Goal: Task Accomplishment & Management: Manage account settings

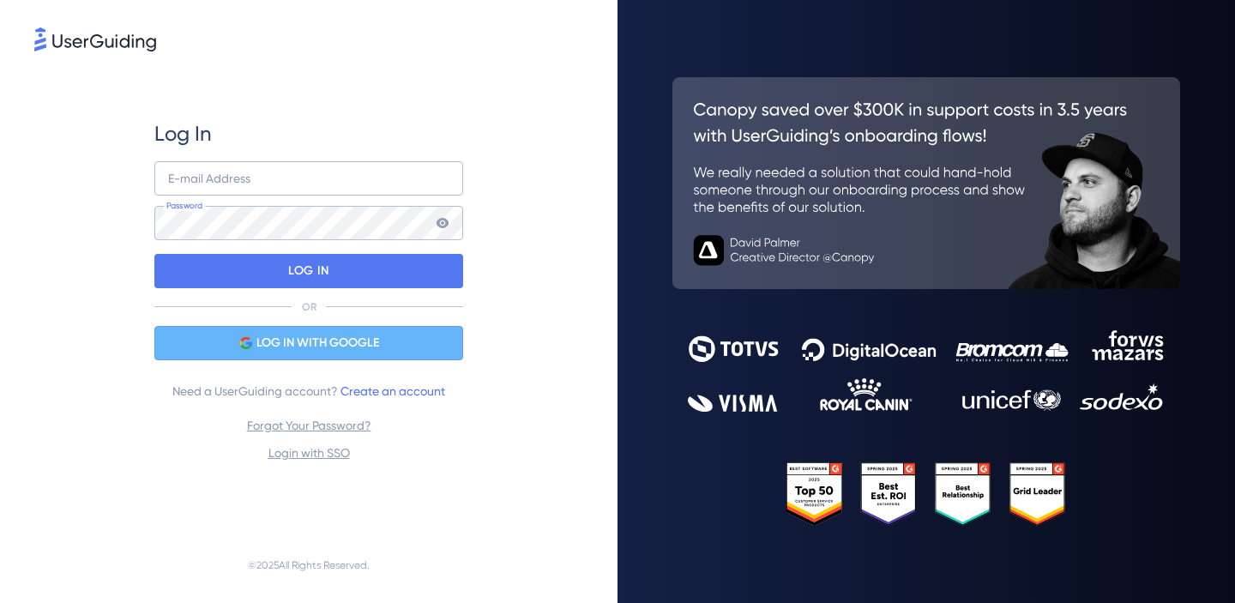
click at [211, 334] on div "LOG IN WITH GOOGLE" at bounding box center [308, 343] width 309 height 34
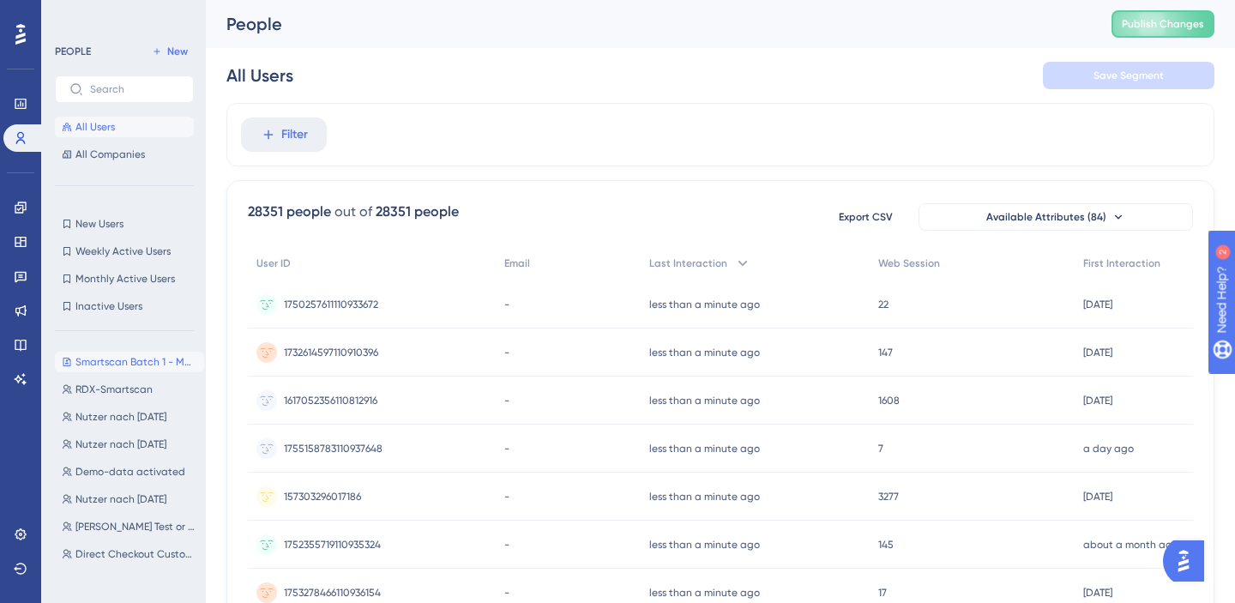
click at [66, 362] on icon at bounding box center [67, 362] width 10 height 10
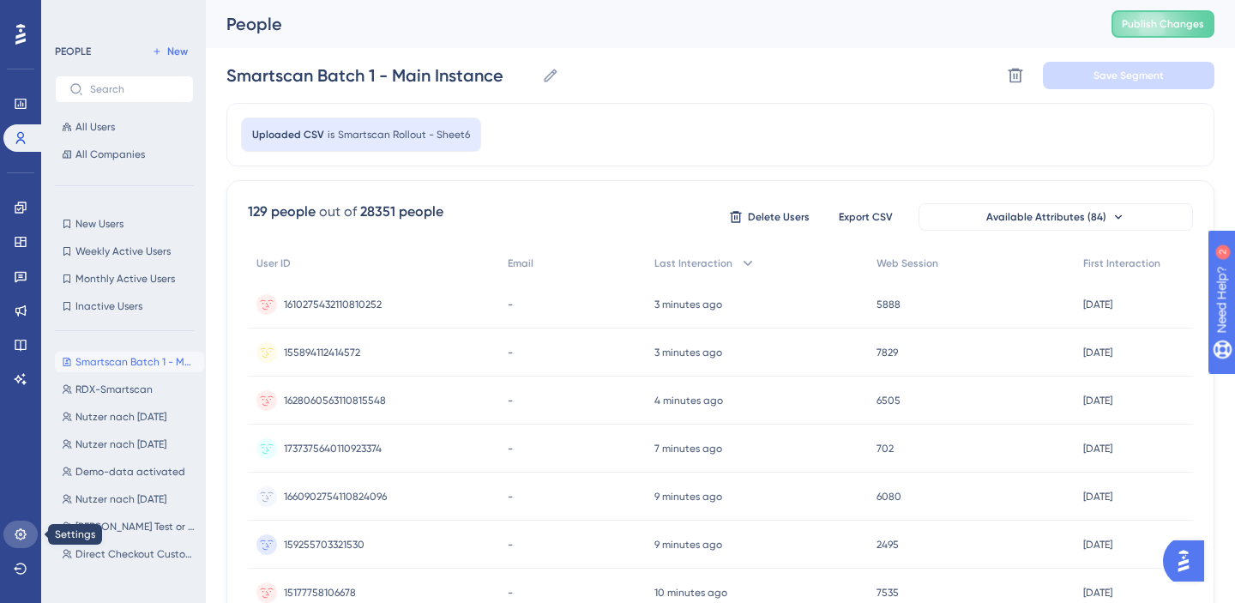
click at [23, 530] on icon at bounding box center [20, 534] width 11 height 11
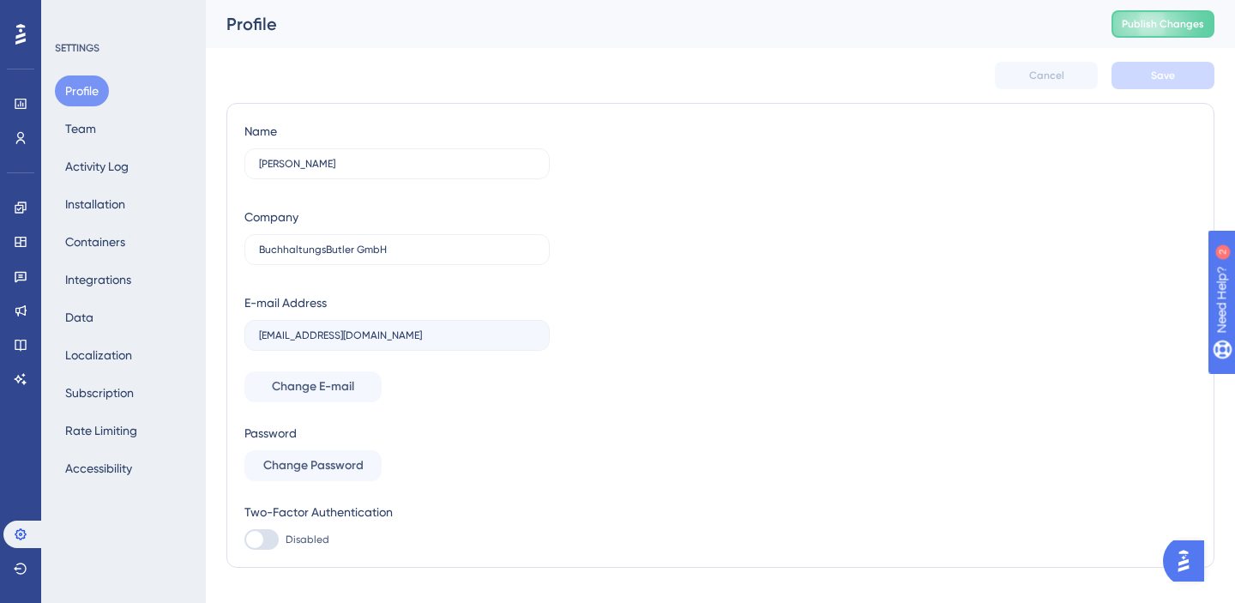
scroll to position [33, 0]
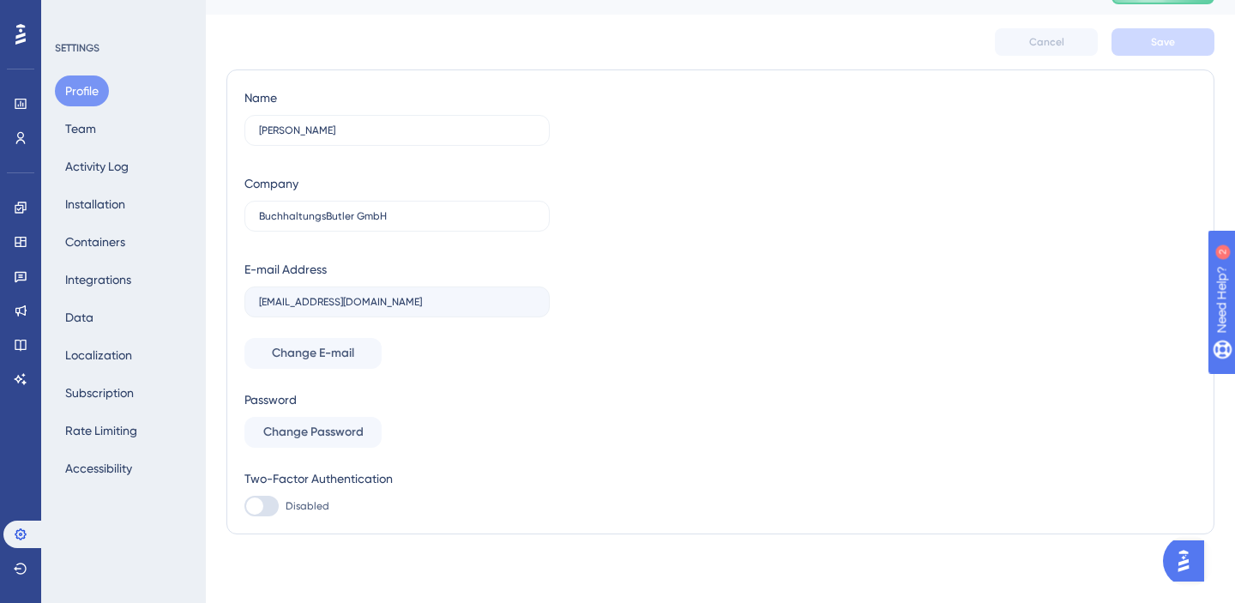
click at [69, 87] on button "Profile" at bounding box center [82, 91] width 54 height 31
click at [69, 129] on button "Team" at bounding box center [80, 128] width 51 height 31
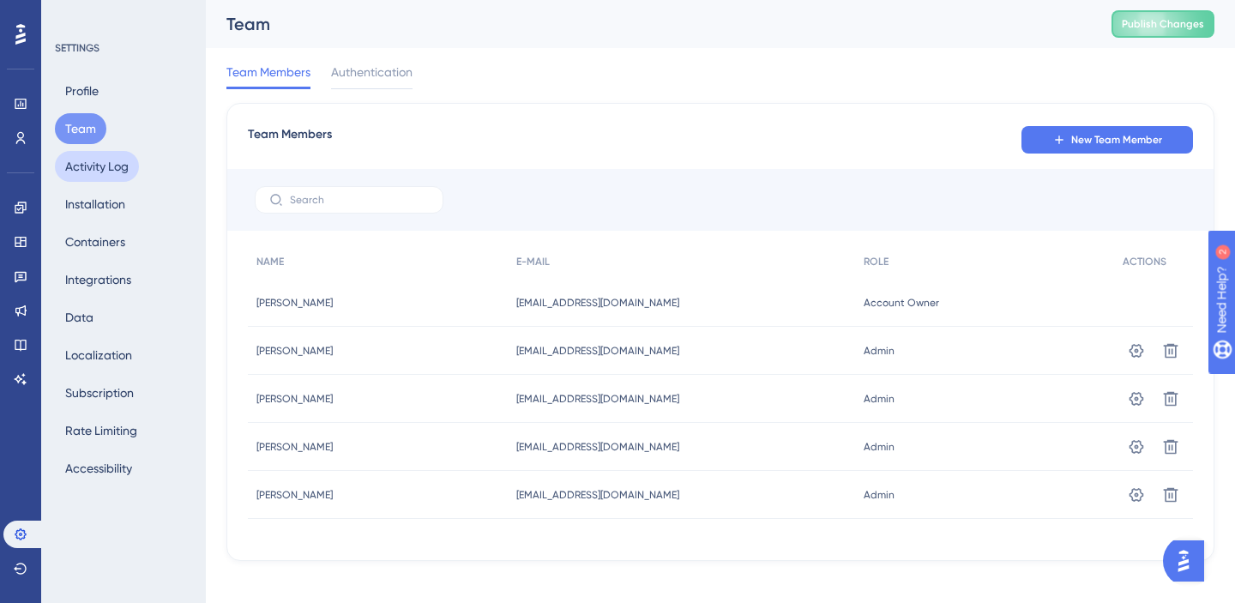
click at [96, 176] on button "Activity Log" at bounding box center [97, 166] width 84 height 31
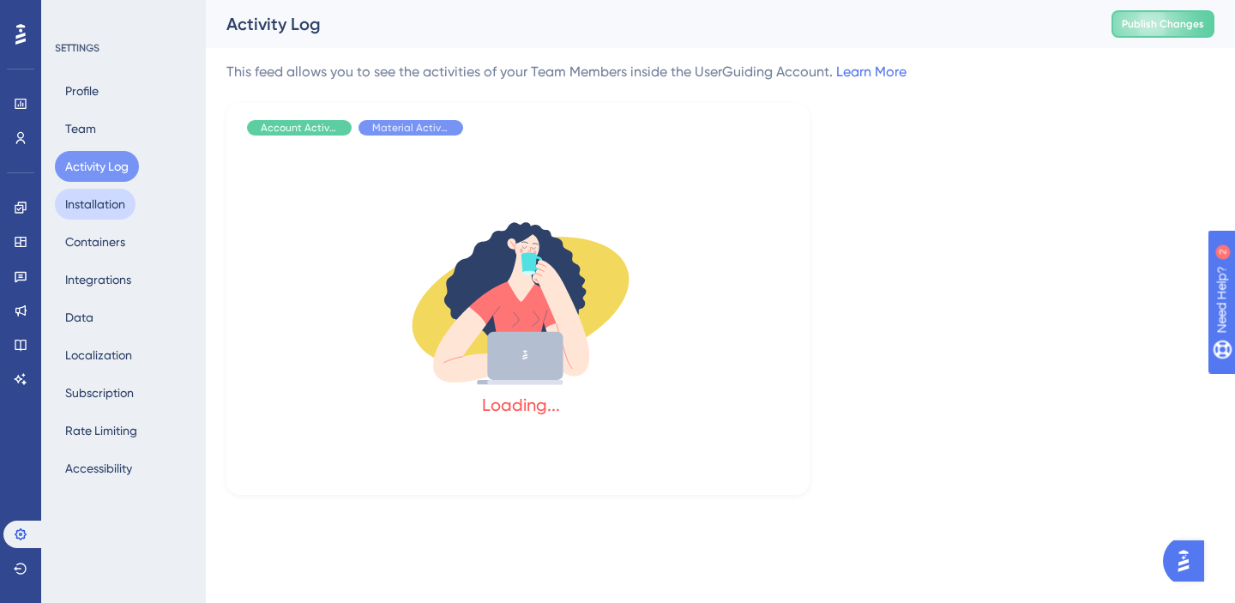
click at [88, 207] on button "Installation" at bounding box center [95, 204] width 81 height 31
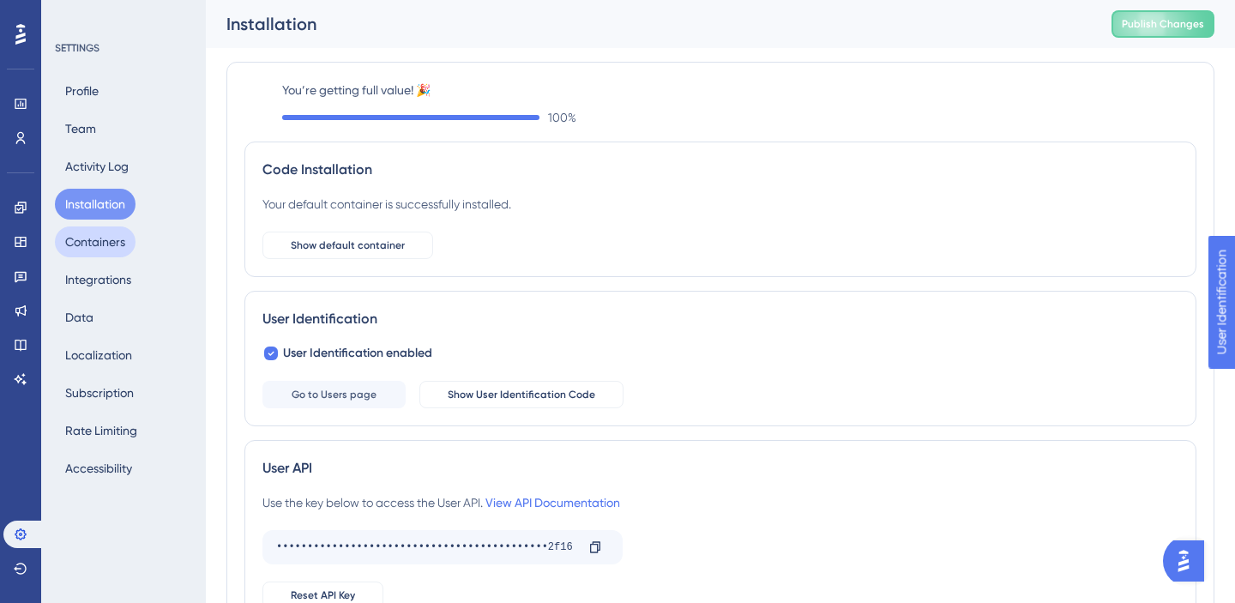
click at [76, 239] on button "Containers" at bounding box center [95, 242] width 81 height 31
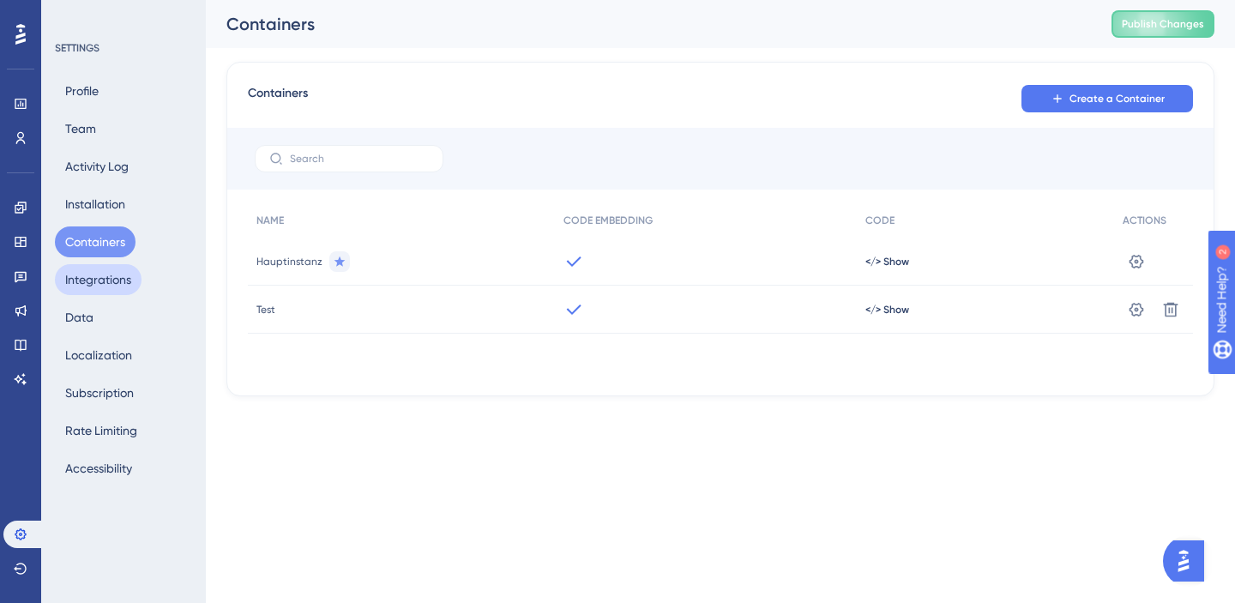
click at [87, 284] on button "Integrations" at bounding box center [98, 279] width 87 height 31
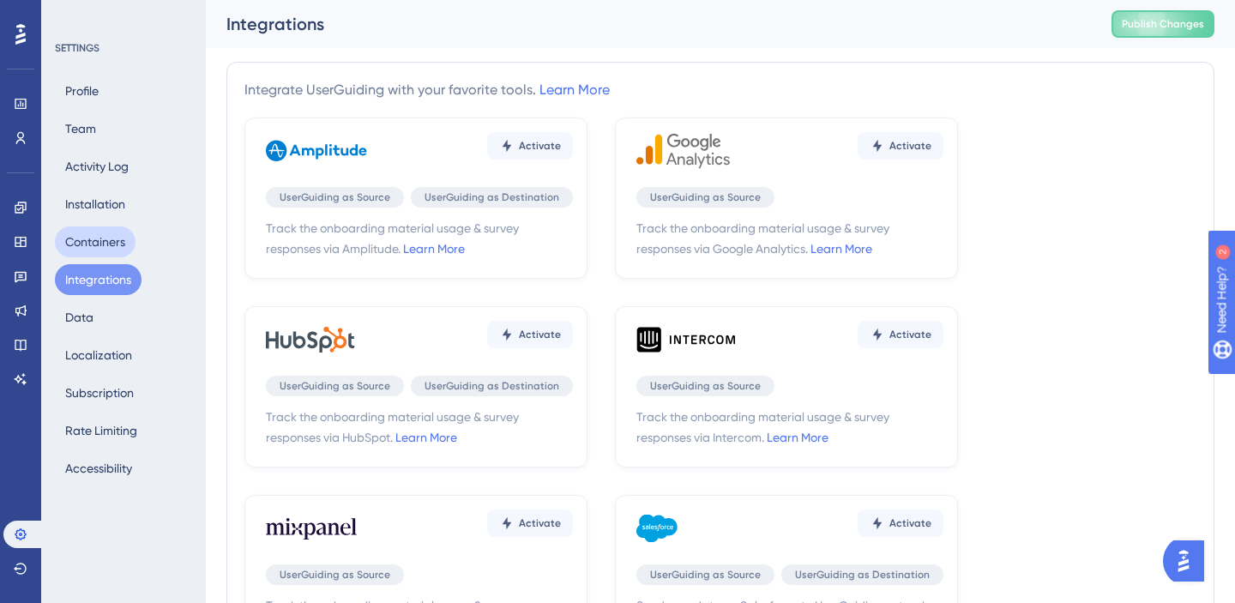
click at [80, 243] on button "Containers" at bounding box center [95, 242] width 81 height 31
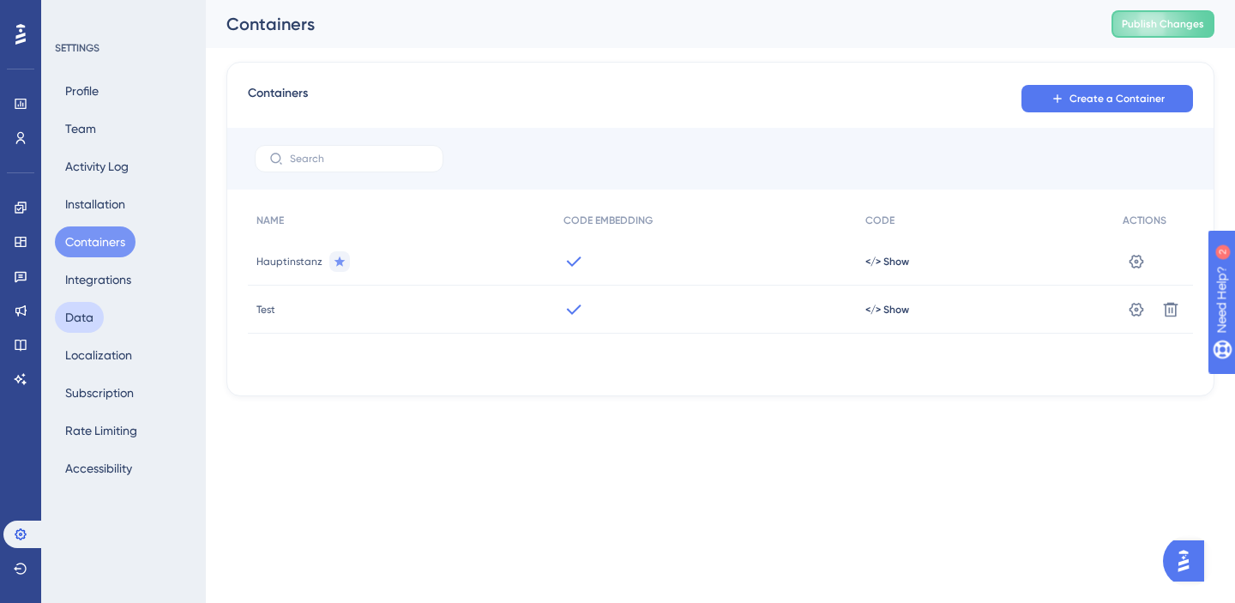
click at [88, 323] on button "Data" at bounding box center [79, 317] width 49 height 31
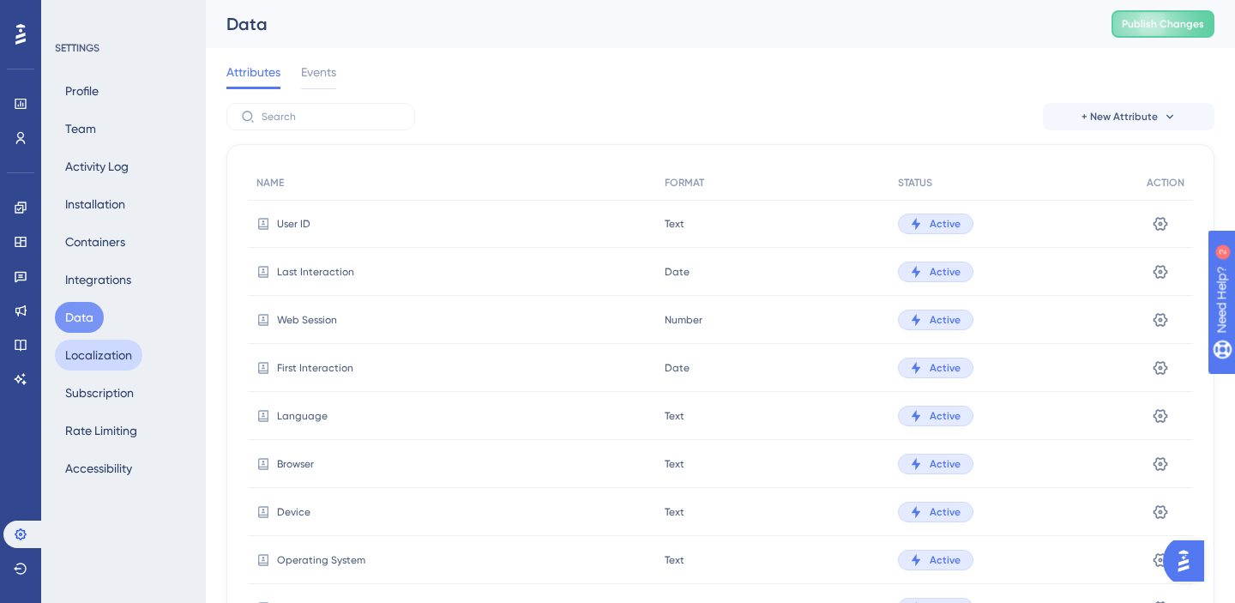
click at [89, 359] on button "Localization" at bounding box center [99, 355] width 88 height 31
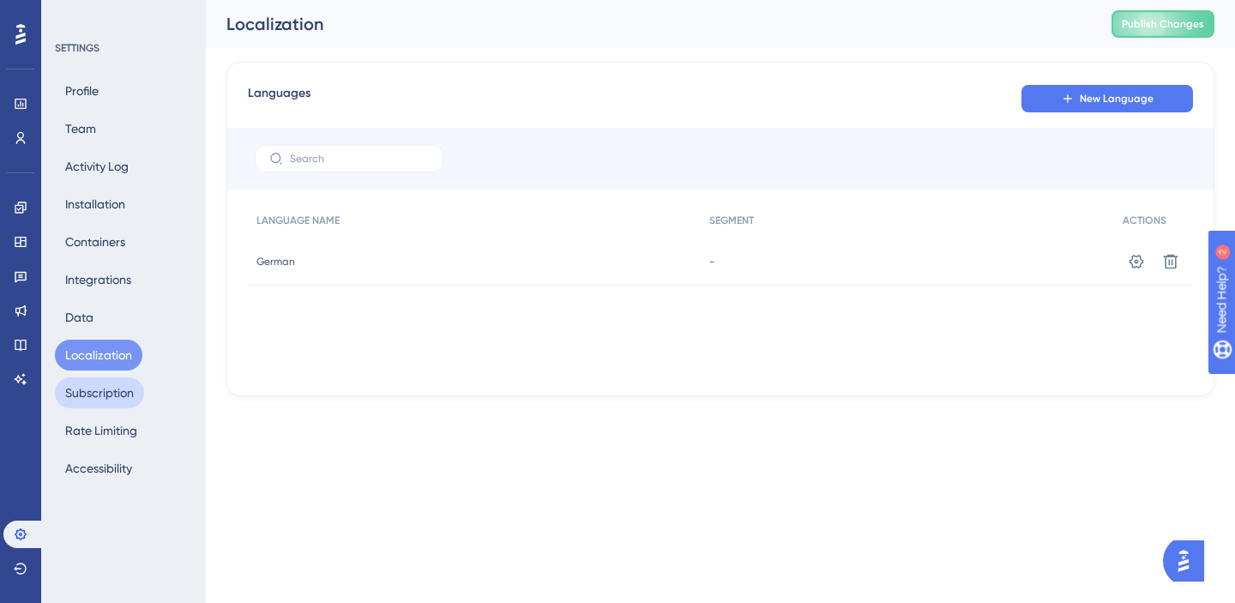
click at [116, 402] on button "Subscription" at bounding box center [99, 393] width 89 height 31
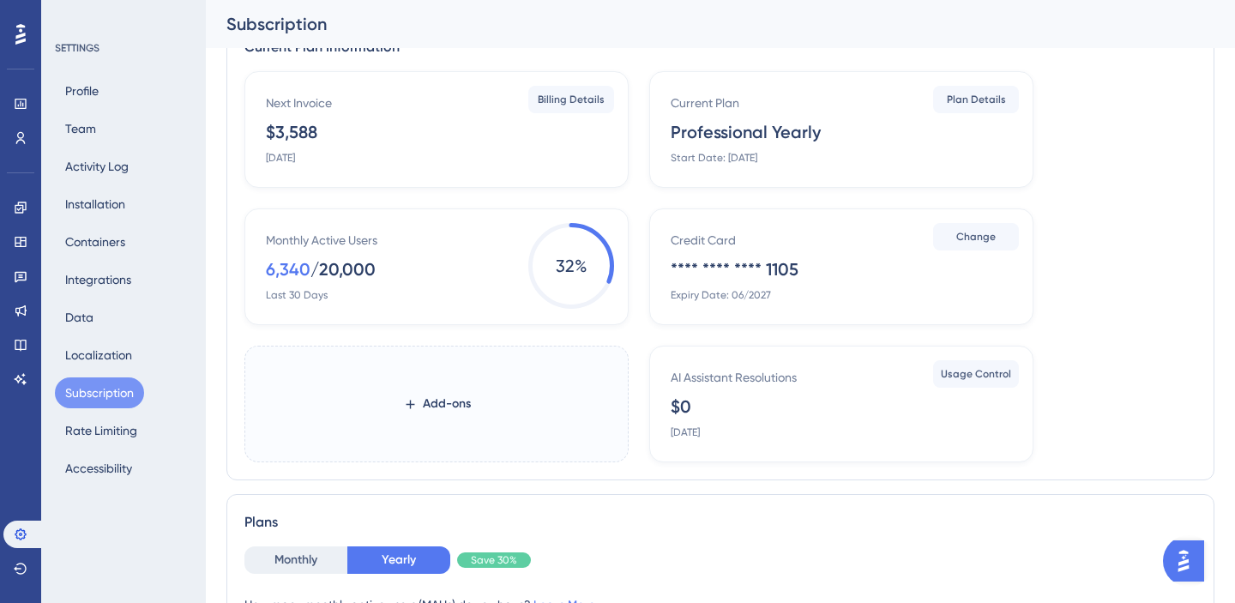
scroll to position [63, 0]
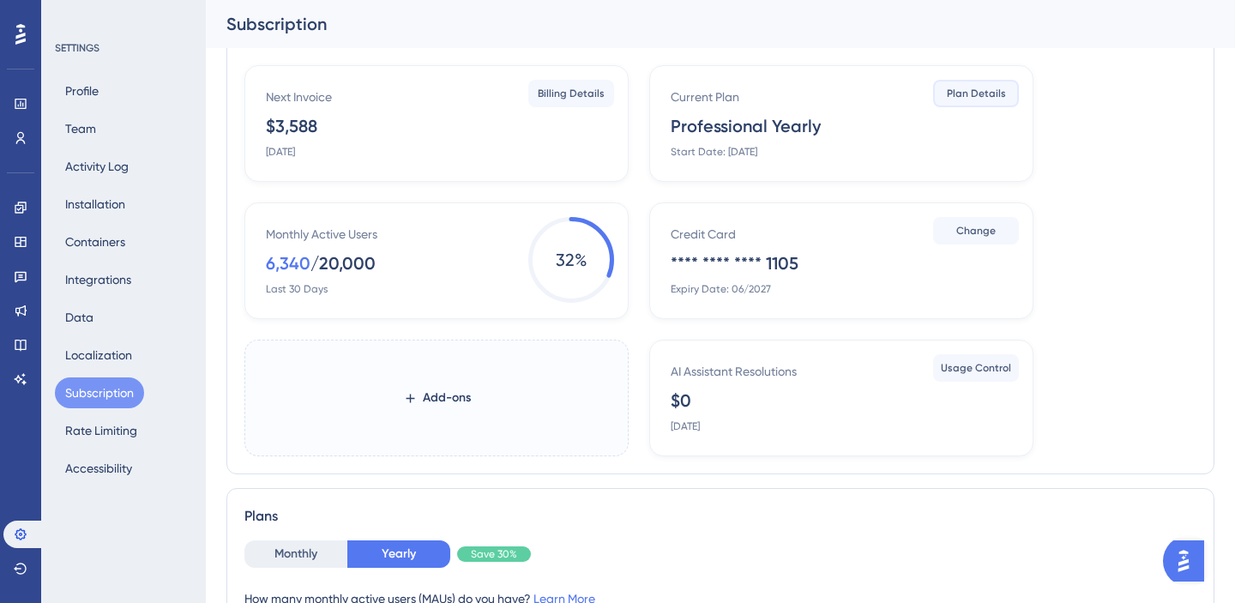
click at [956, 97] on span "Plan Details" at bounding box center [976, 94] width 59 height 14
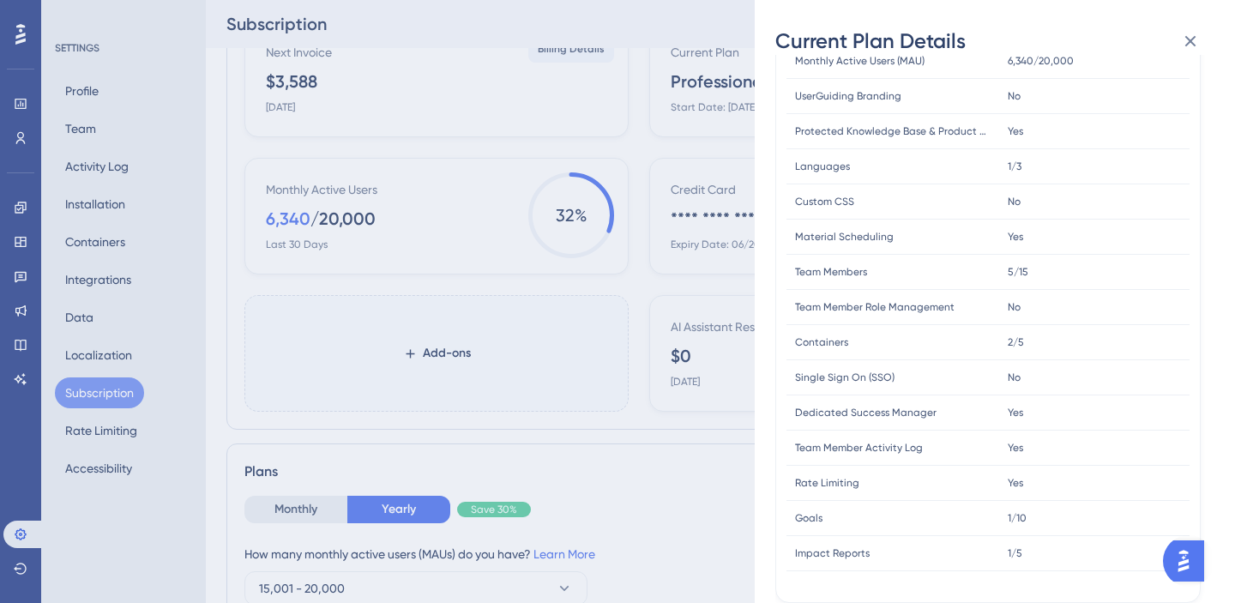
scroll to position [112, 0]
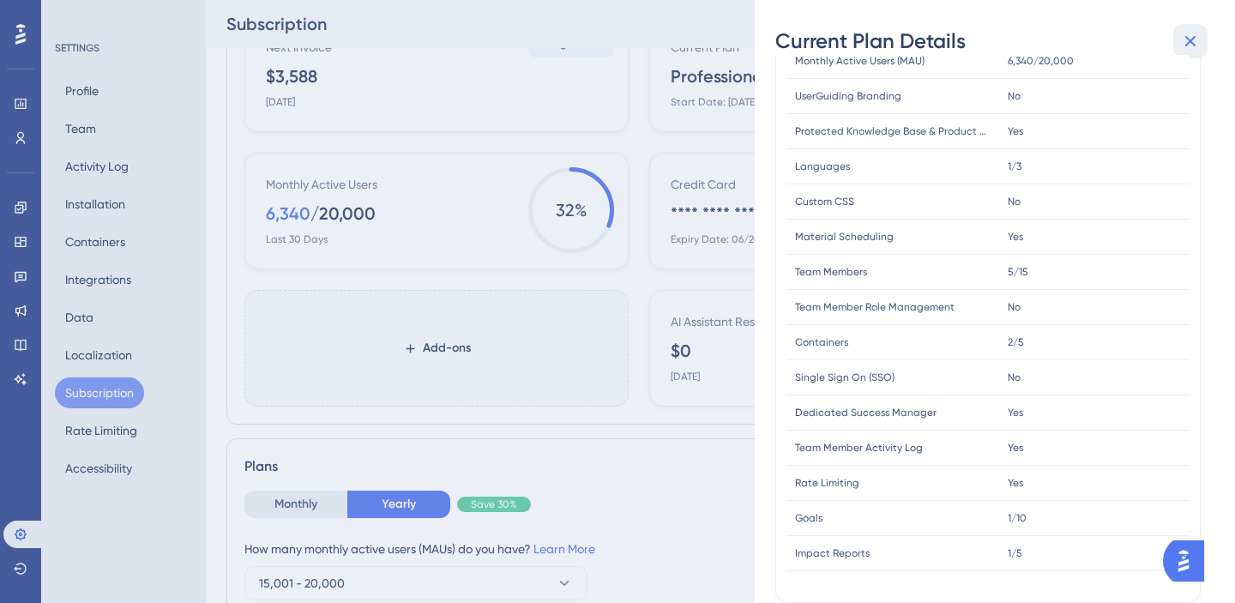
click at [1199, 43] on icon at bounding box center [1191, 41] width 21 height 21
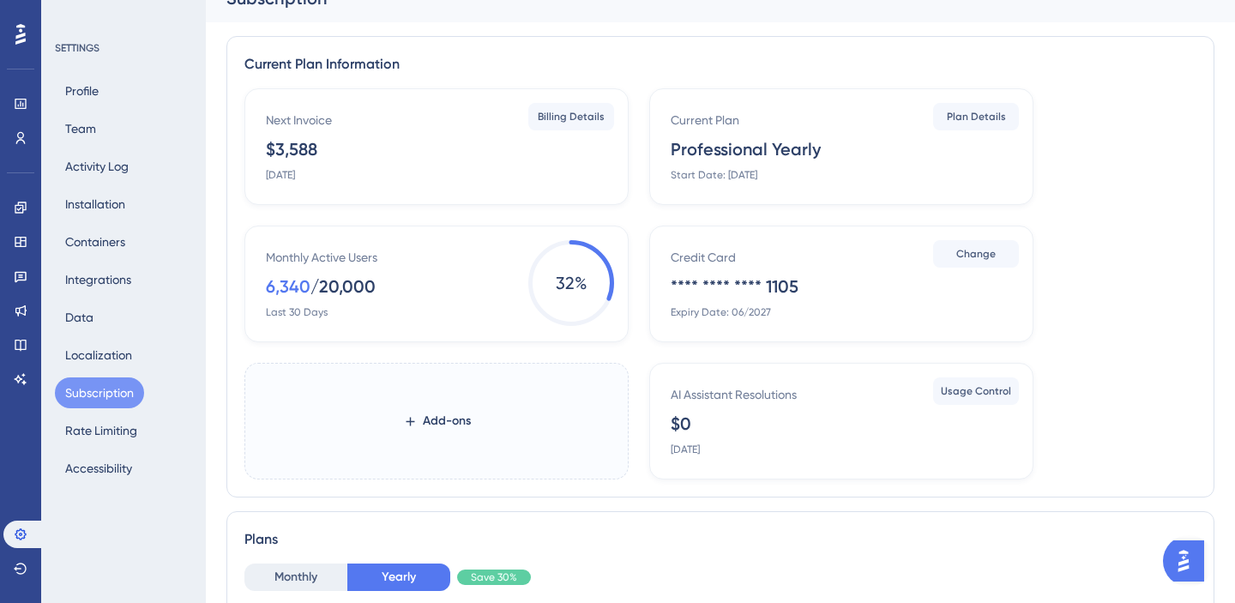
scroll to position [23, 0]
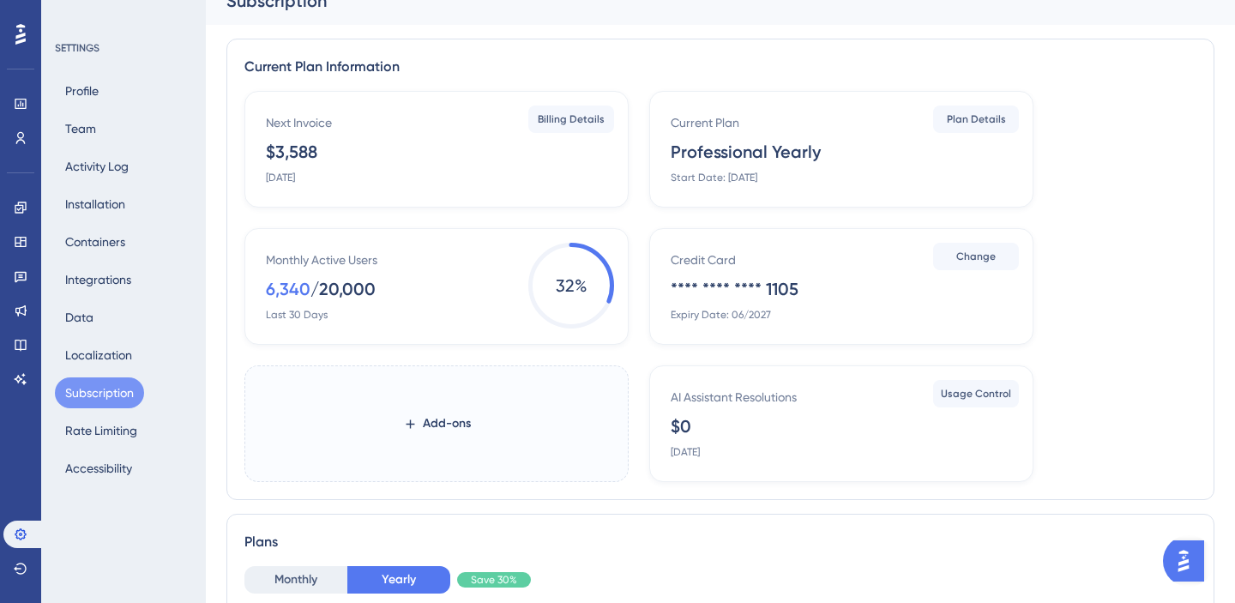
click at [480, 442] on label "Add-ons" at bounding box center [437, 423] width 384 height 117
click at [480, 439] on button "Add-ons" at bounding box center [437, 423] width 123 height 31
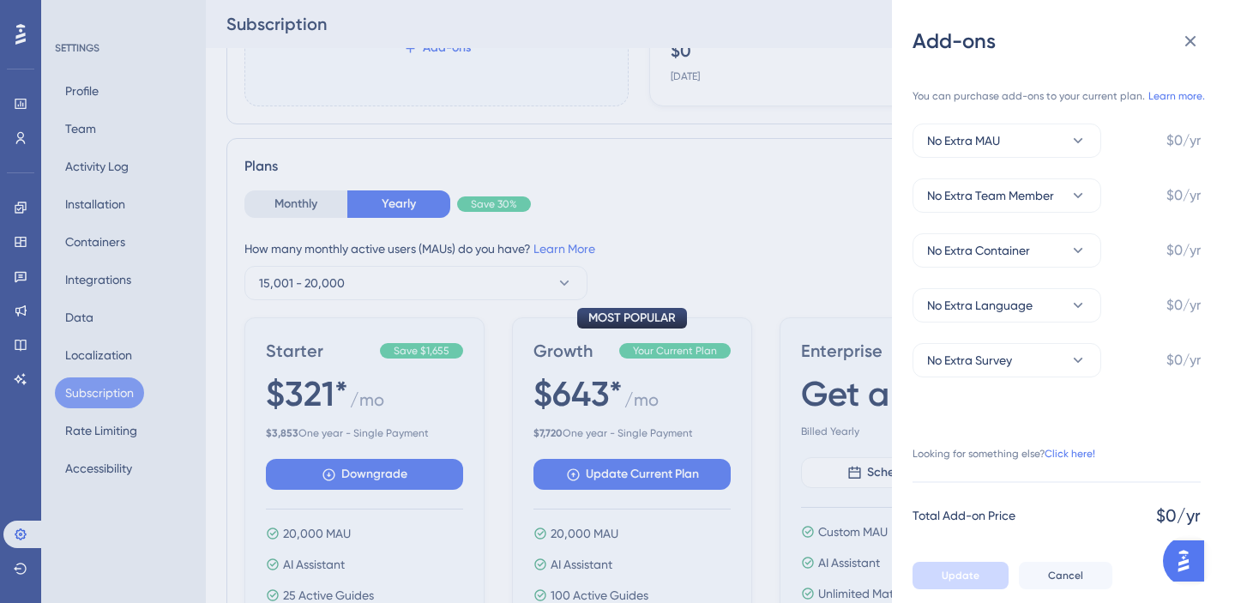
scroll to position [422, 0]
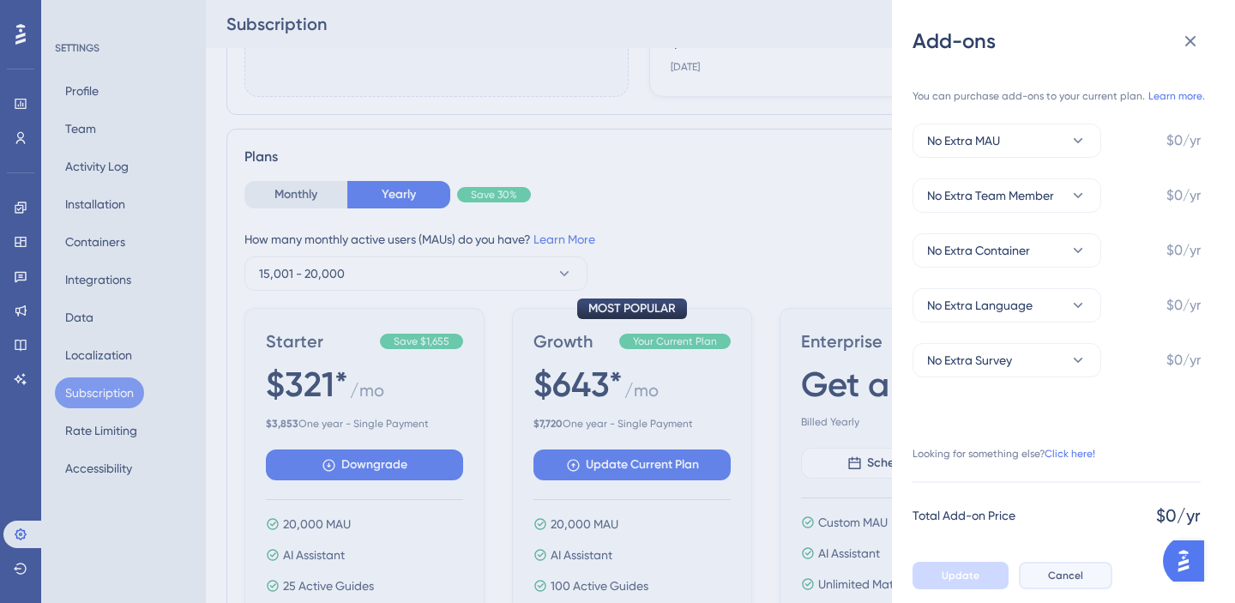
click at [1050, 572] on span "Cancel" at bounding box center [1065, 576] width 35 height 14
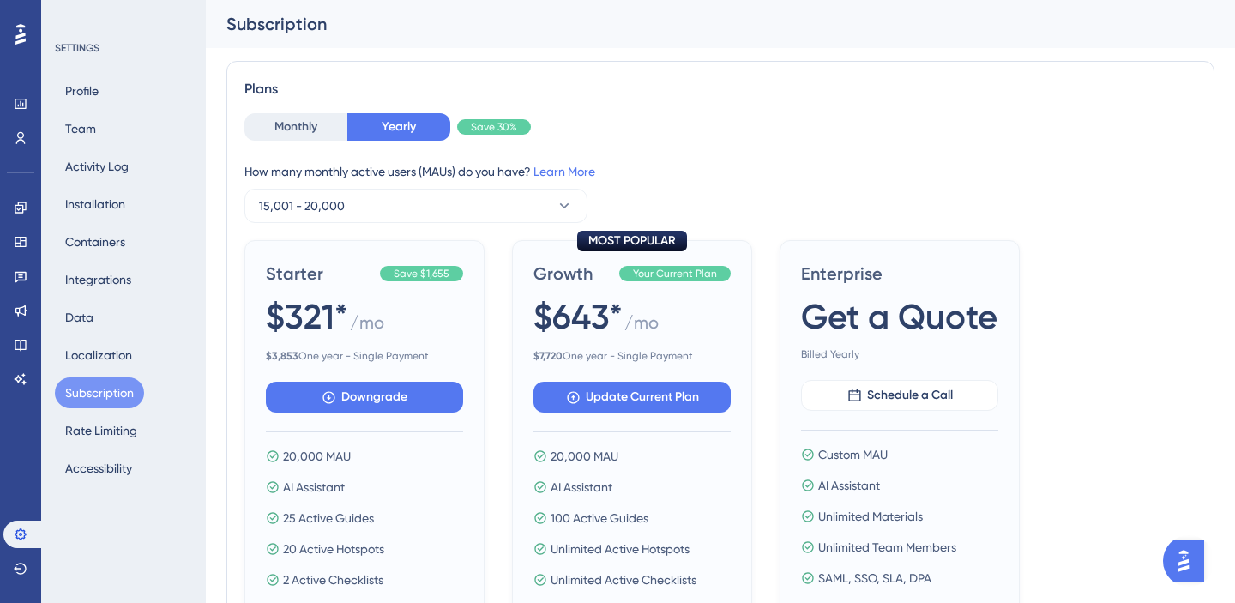
scroll to position [485, 0]
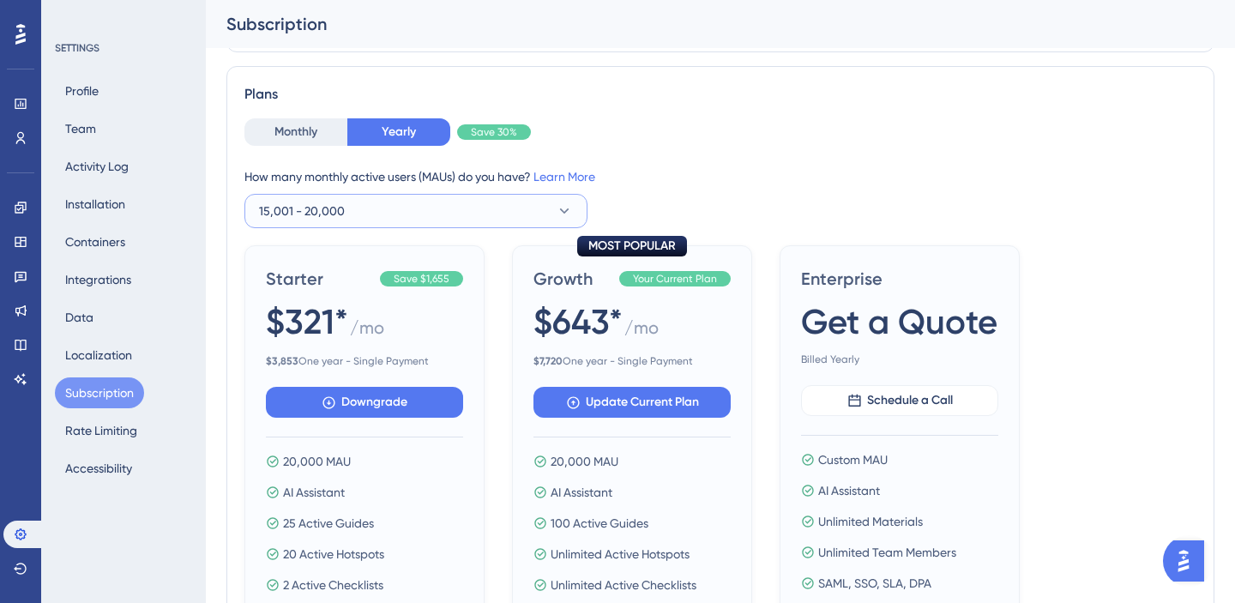
click at [462, 220] on button "15,001 - 20,000" at bounding box center [416, 211] width 343 height 34
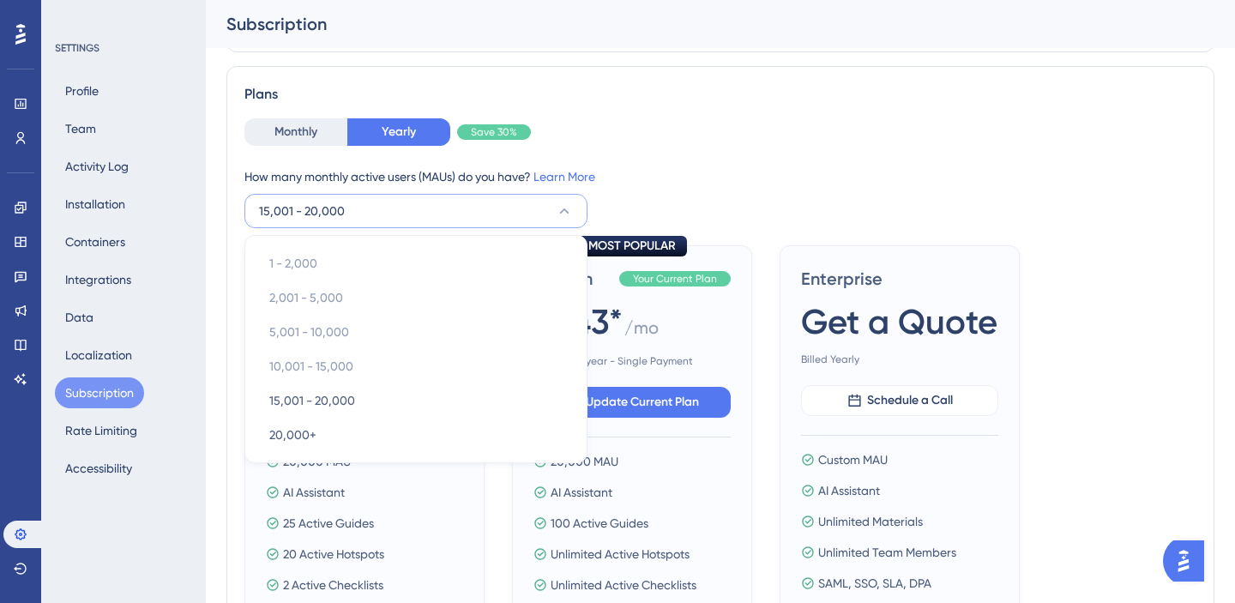
scroll to position [532, 0]
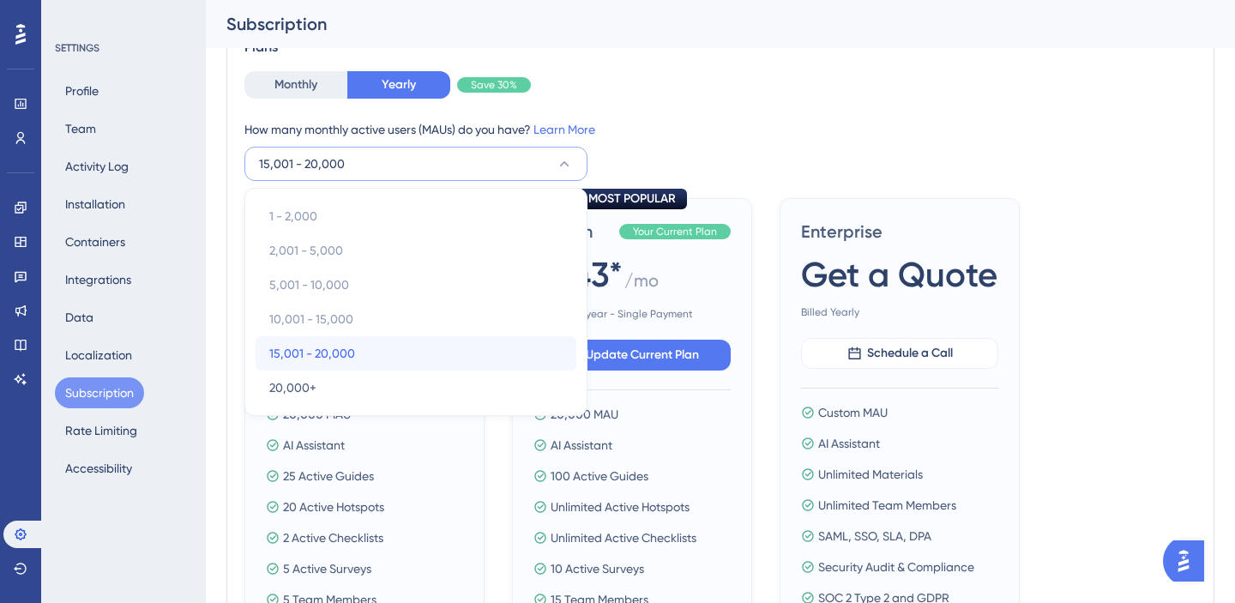
click at [395, 347] on div "15,001 - 20,000 15,001 - 20,000" at bounding box center [415, 353] width 293 height 34
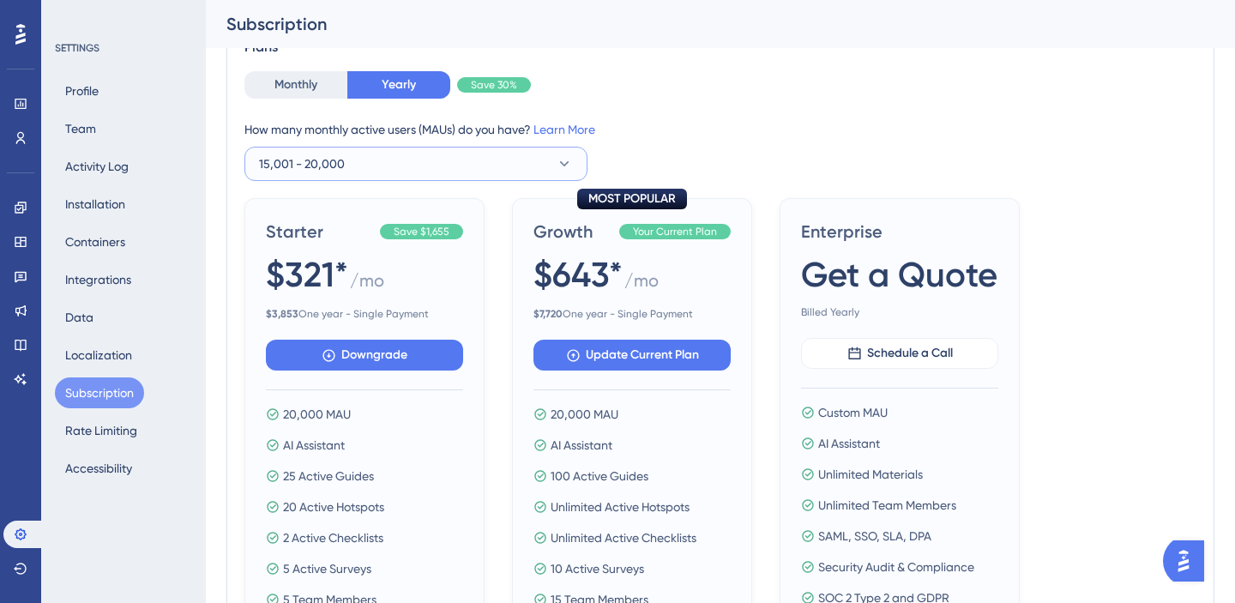
click at [409, 148] on button "15,001 - 20,000" at bounding box center [416, 164] width 343 height 34
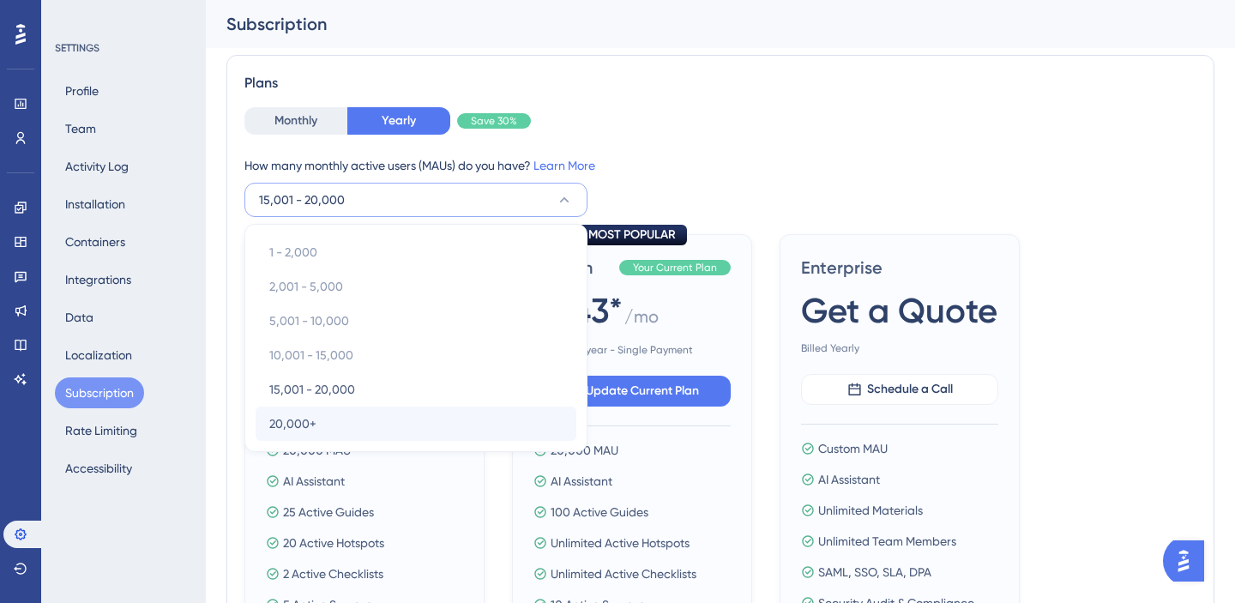
scroll to position [492, 0]
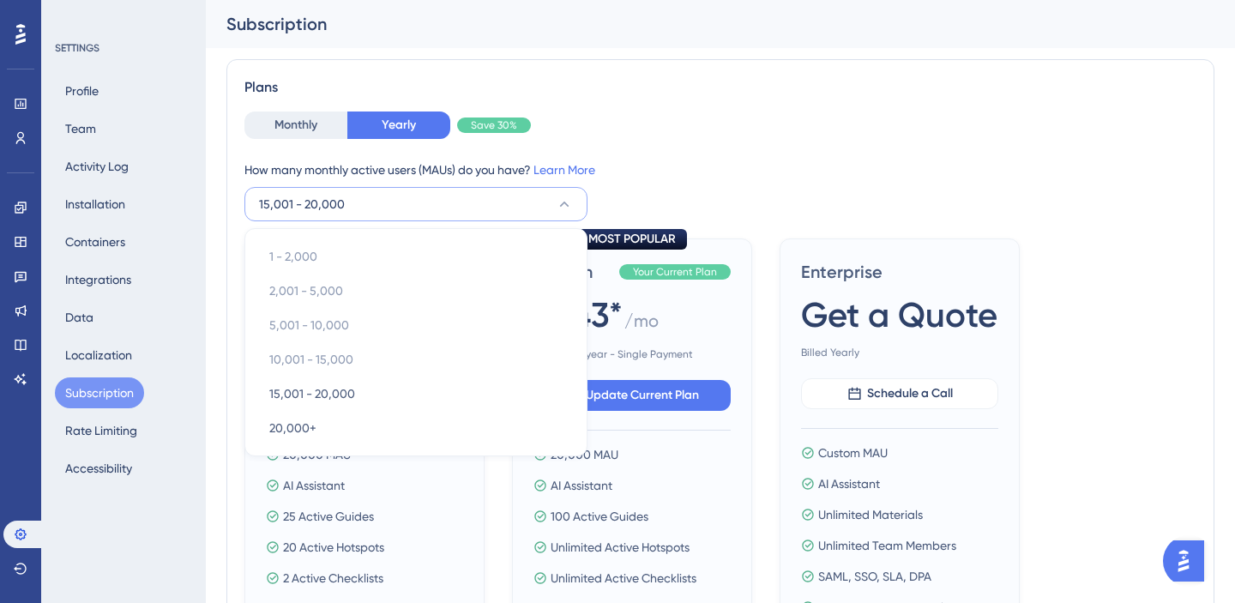
click at [768, 155] on div "Monthly Yearly Save 30% How many monthly active users ([PERSON_NAME]) do you ha…" at bounding box center [721, 167] width 952 height 110
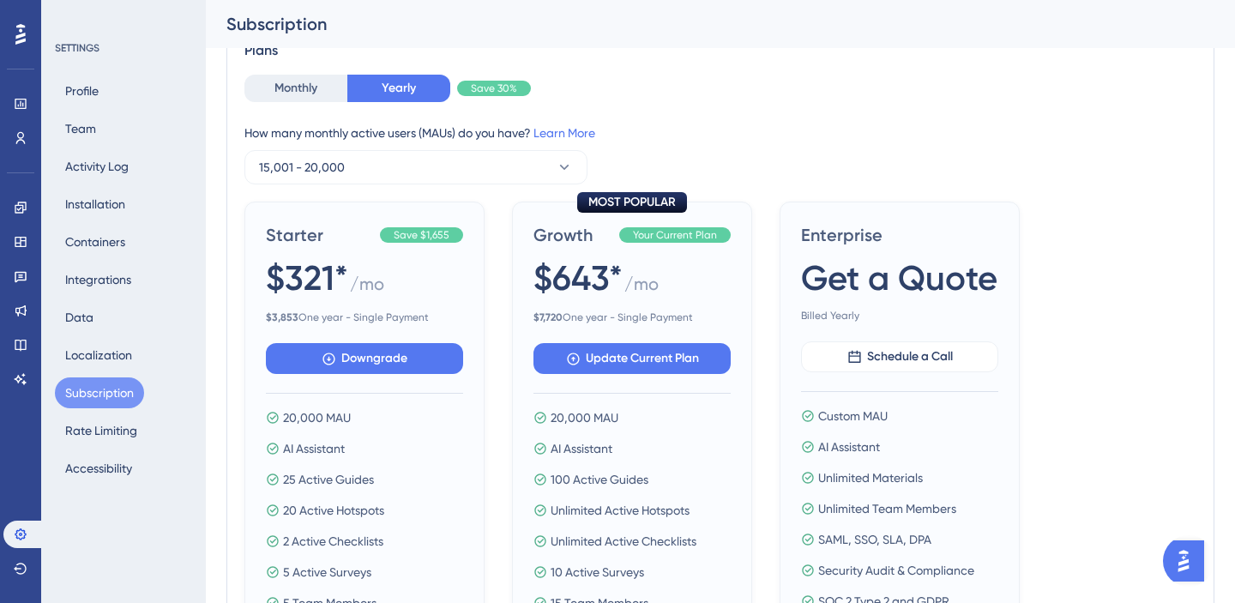
scroll to position [533, 0]
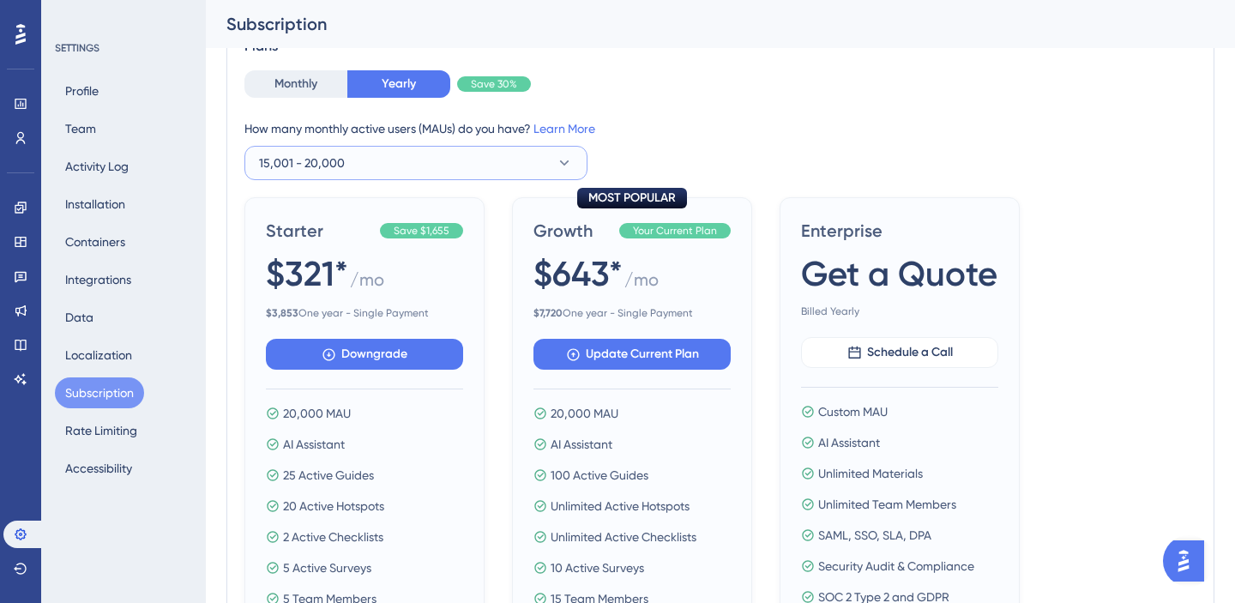
click at [501, 170] on button "15,001 - 20,000" at bounding box center [416, 163] width 343 height 34
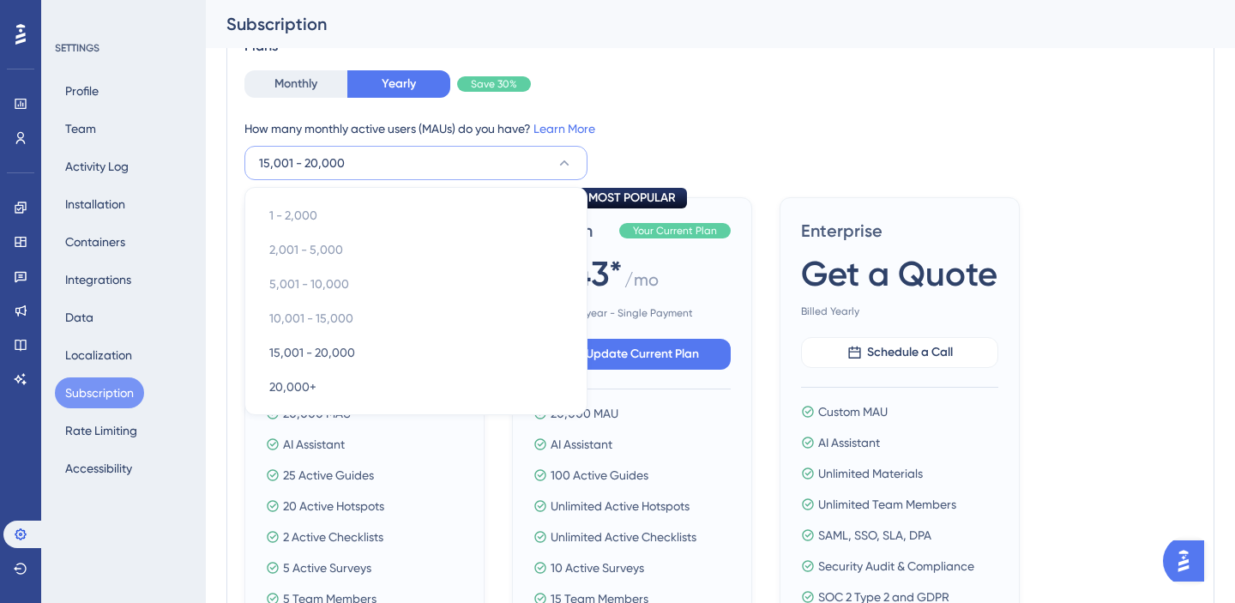
scroll to position [532, 0]
click at [501, 170] on button "15,001 - 20,000" at bounding box center [416, 164] width 343 height 34
